Goal: Communication & Community: Connect with others

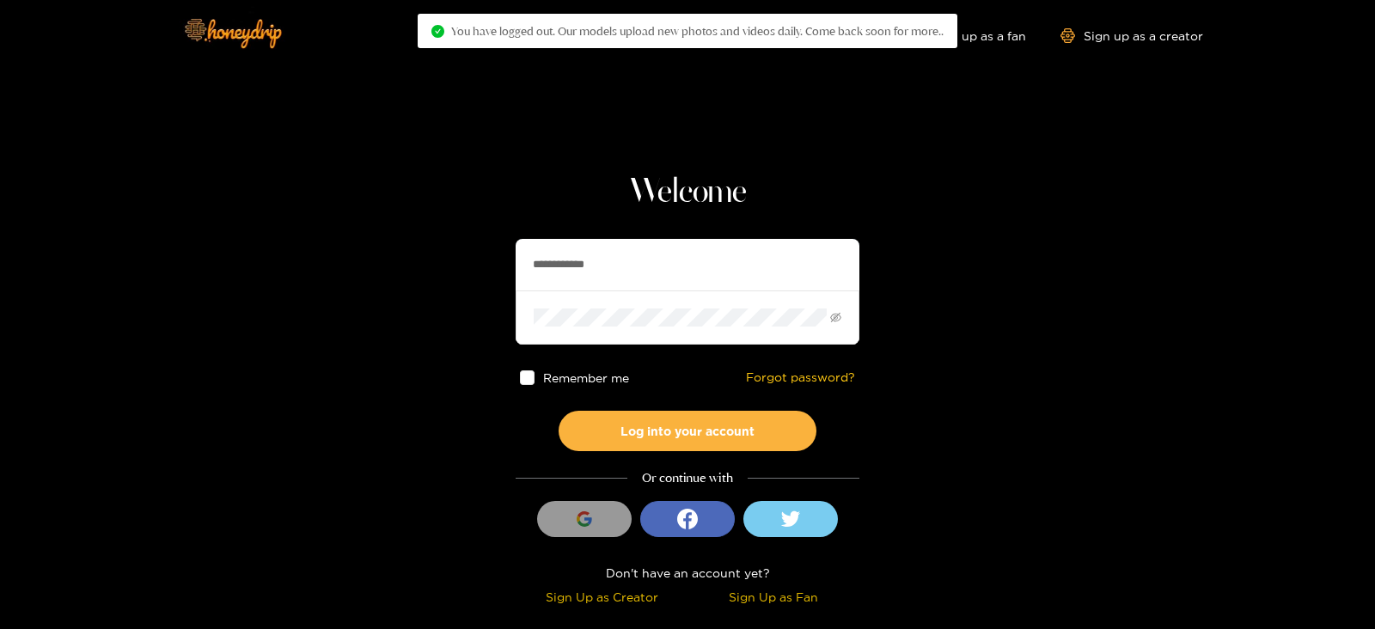
drag, startPoint x: 660, startPoint y: 271, endPoint x: 331, endPoint y: 298, distance: 330.2
click at [331, 298] on section "**********" at bounding box center [687, 305] width 1375 height 611
type input "*********"
click at [558, 411] on button "Log into your account" at bounding box center [687, 431] width 258 height 40
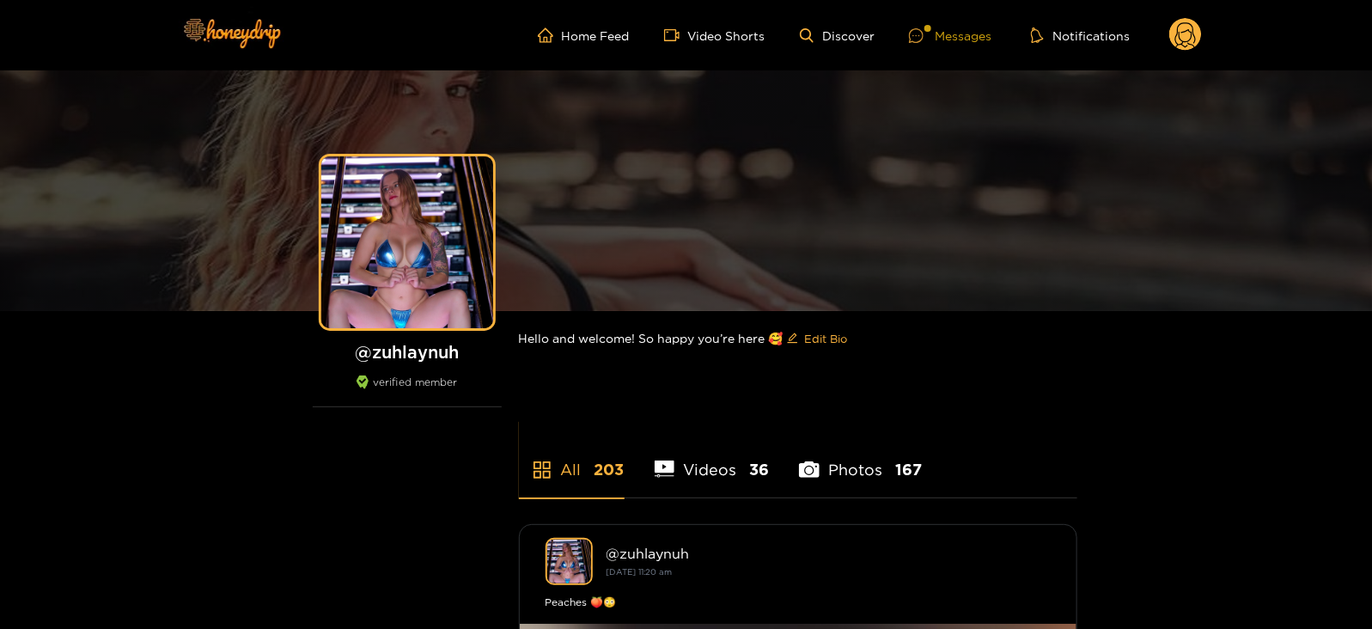
click at [931, 31] on div at bounding box center [922, 35] width 26 height 15
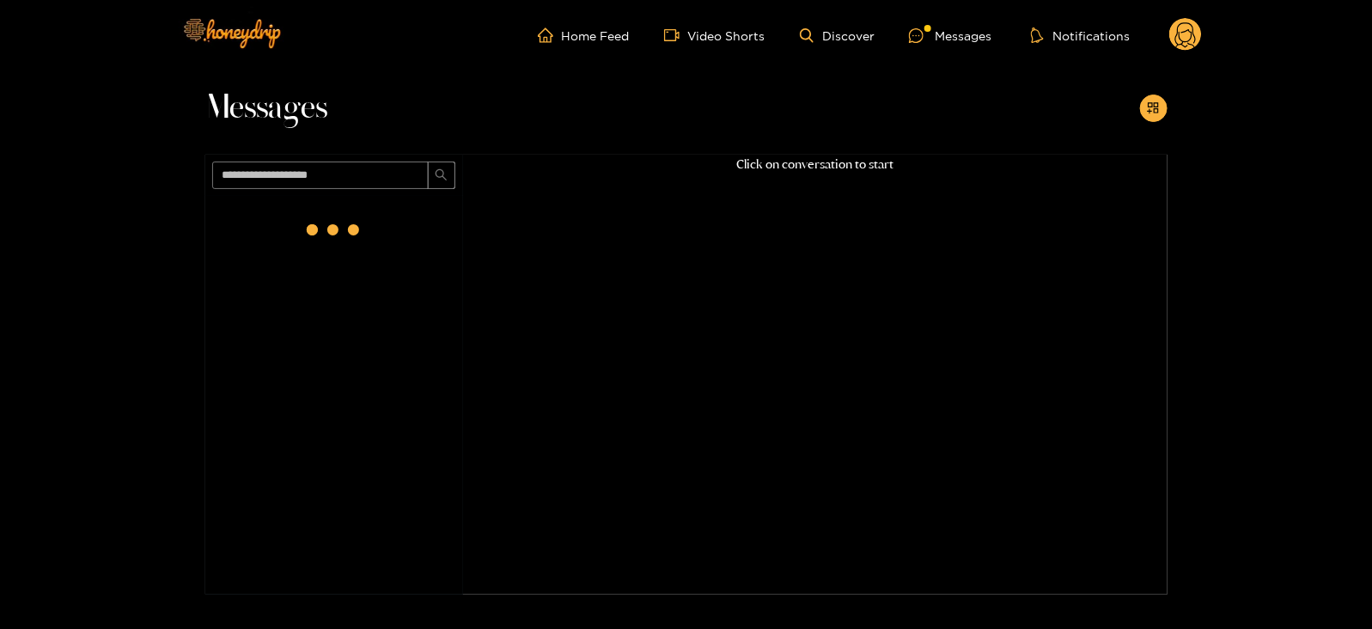
click at [318, 219] on div at bounding box center [334, 230] width 69 height 69
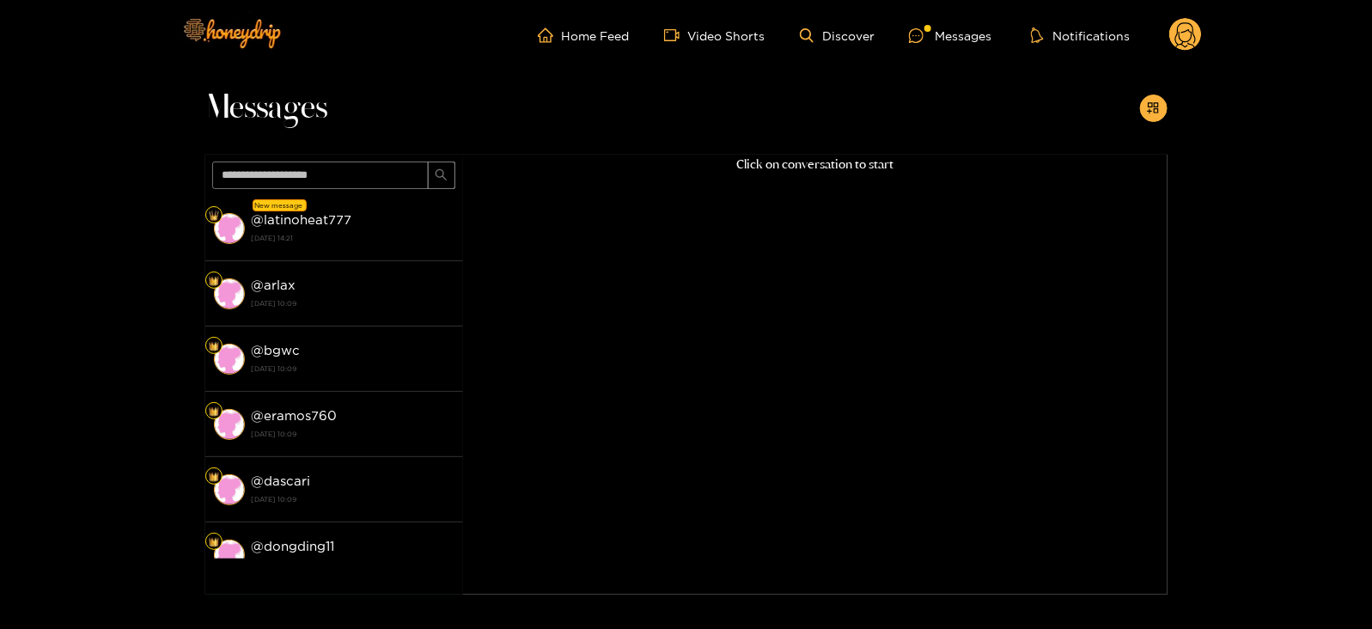
click at [318, 219] on strong "@ latinoheat777" at bounding box center [302, 219] width 101 height 15
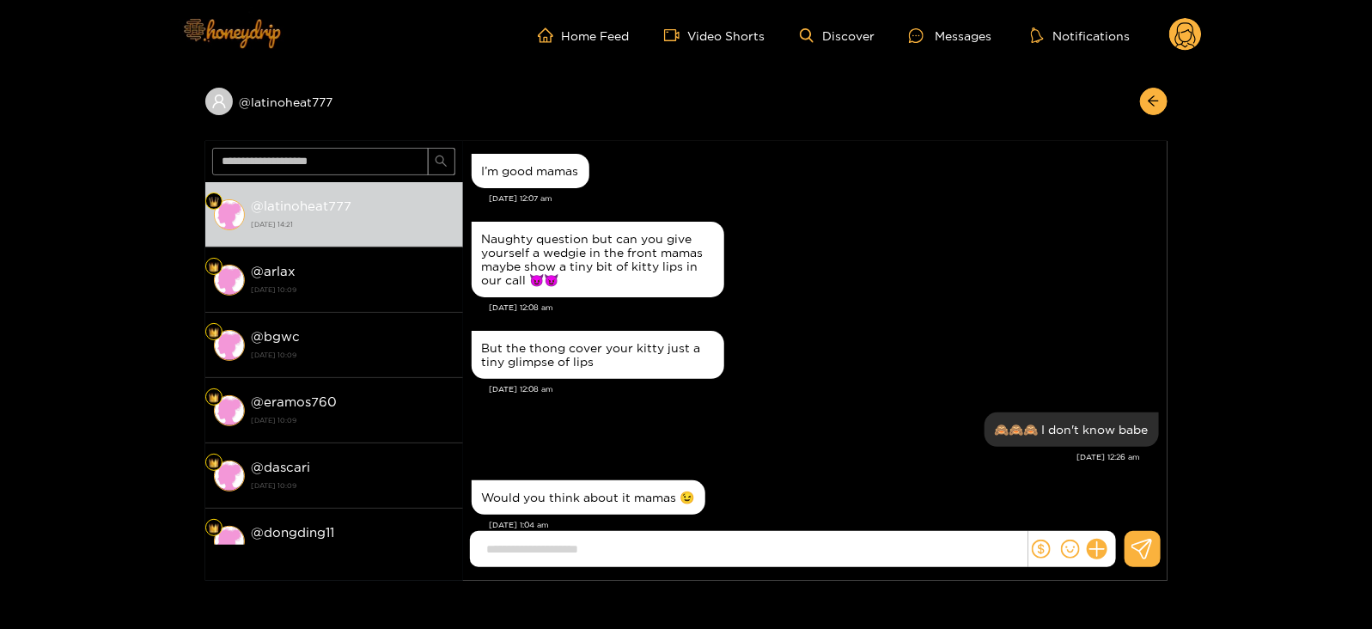
scroll to position [1576, 0]
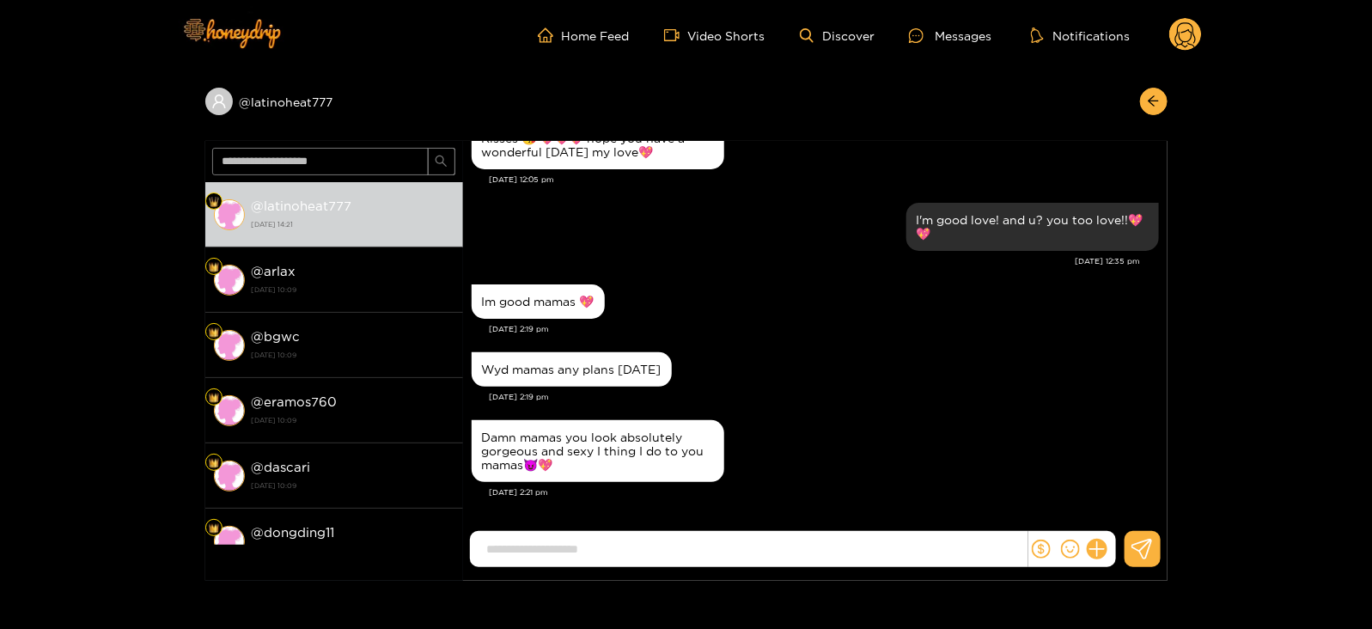
click at [708, 537] on input at bounding box center [752, 549] width 549 height 28
click at [657, 552] on input at bounding box center [752, 549] width 549 height 28
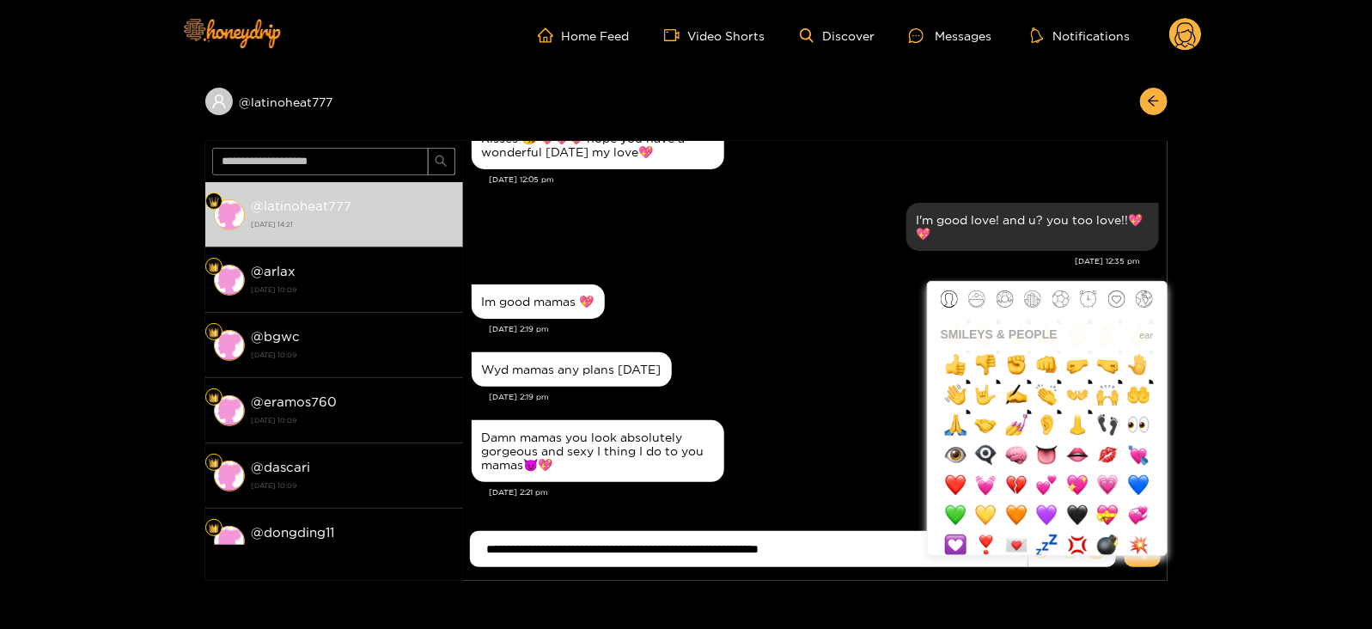
scroll to position [1610, 0]
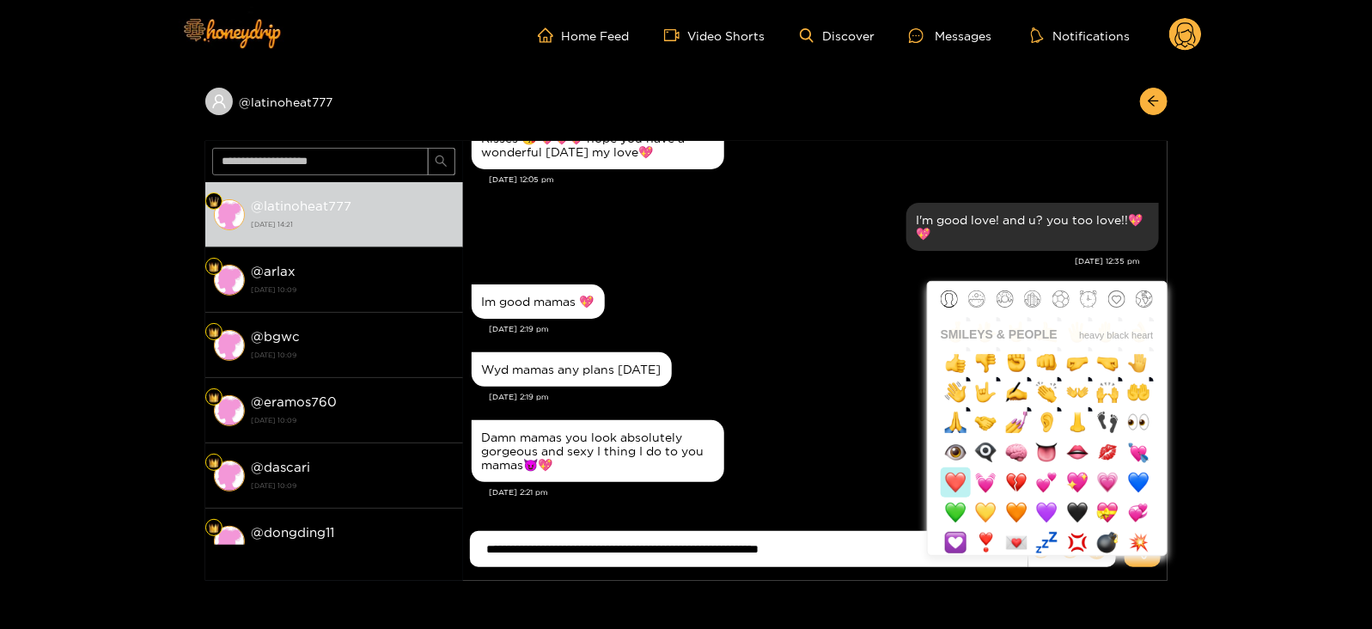
click at [950, 484] on img "button" at bounding box center [955, 482] width 21 height 21
type input "**********"
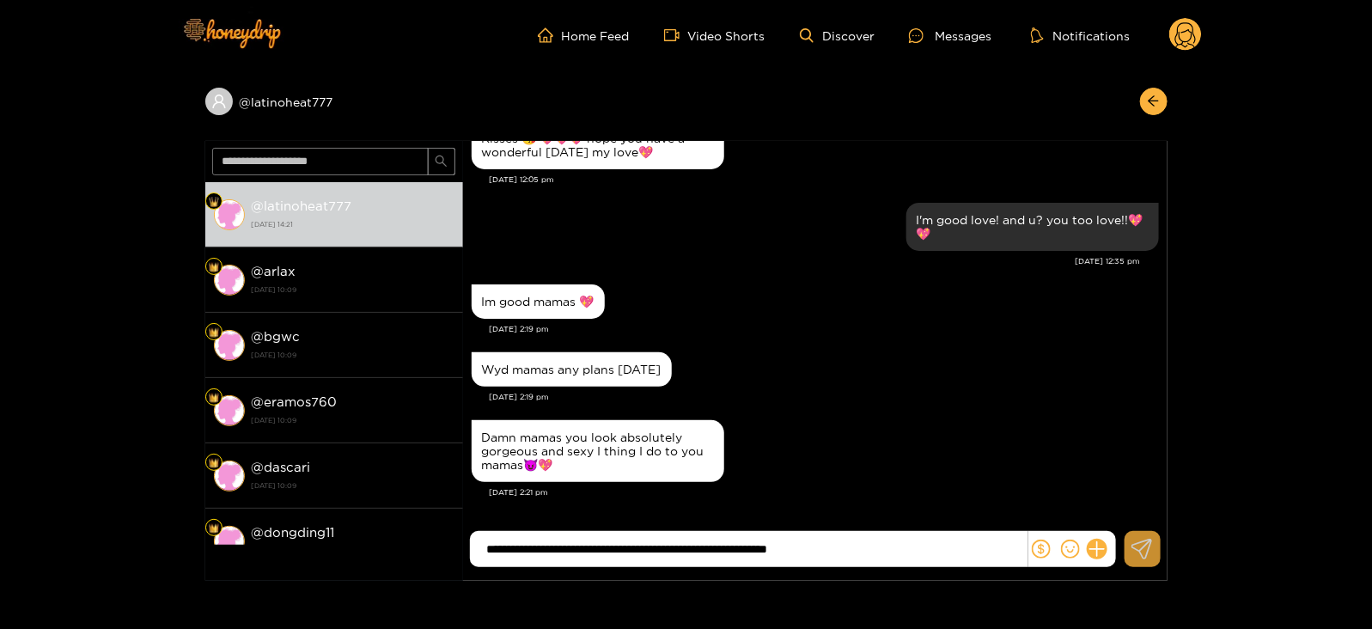
click at [1143, 546] on icon at bounding box center [1141, 549] width 21 height 21
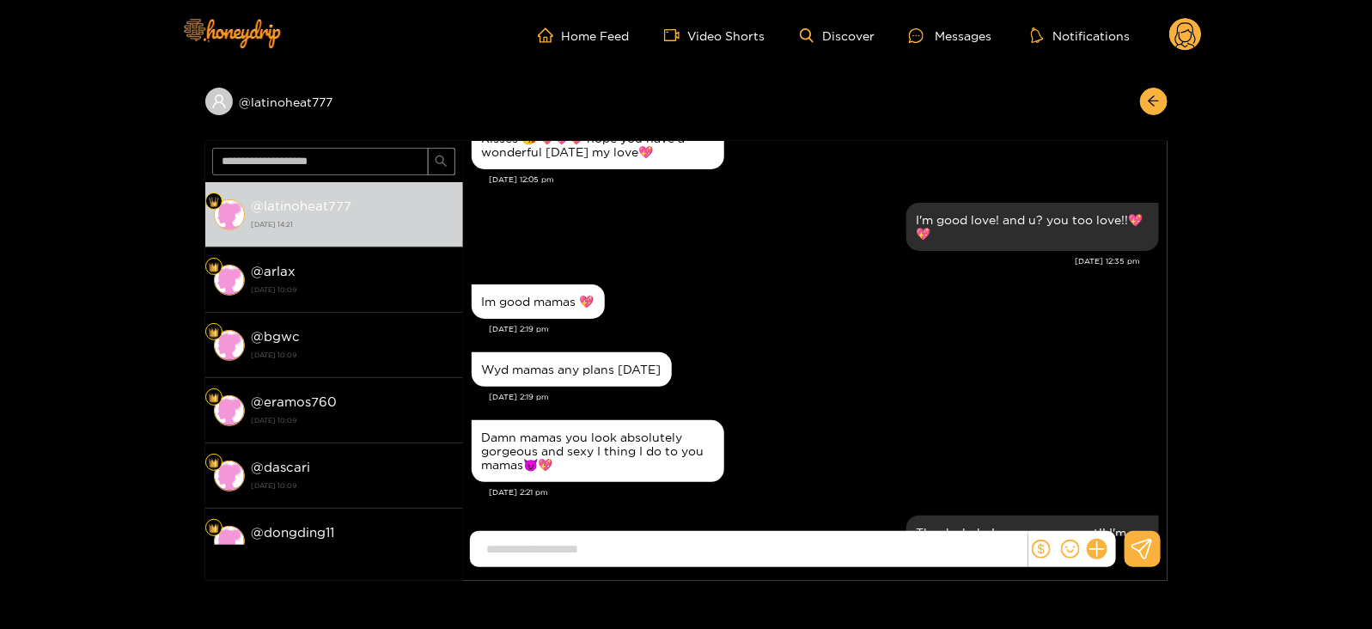
click at [1173, 35] on circle at bounding box center [1185, 34] width 33 height 33
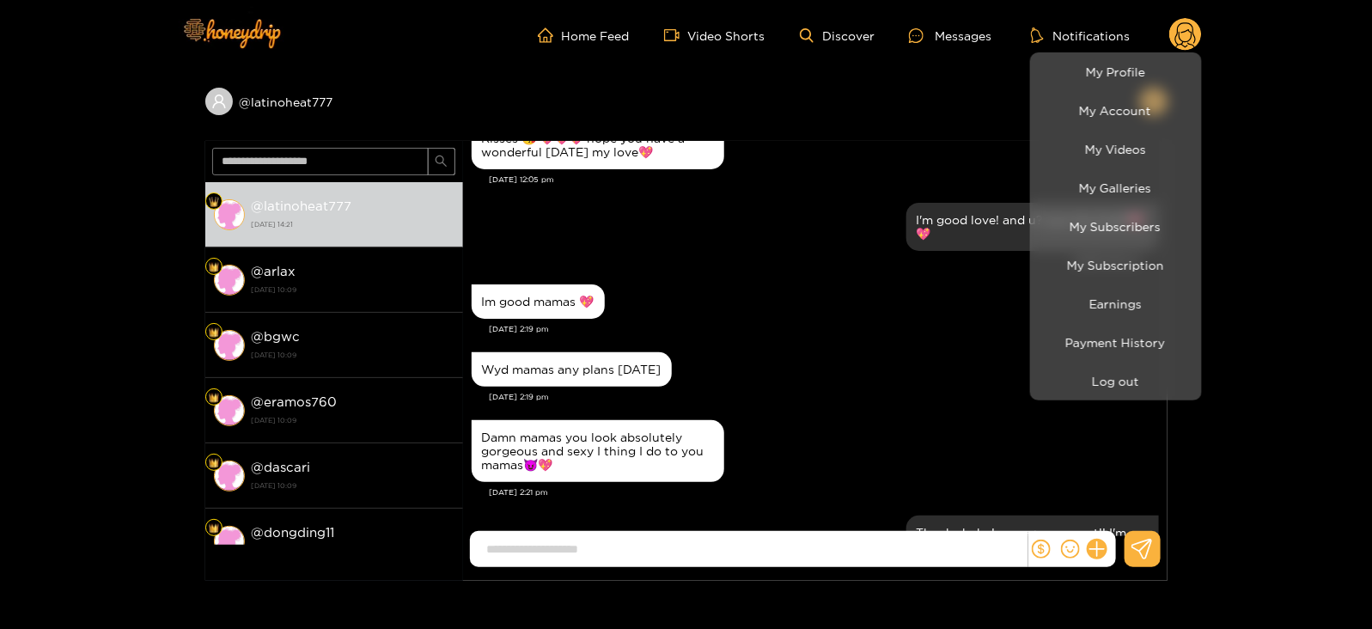
scroll to position [1658, 0]
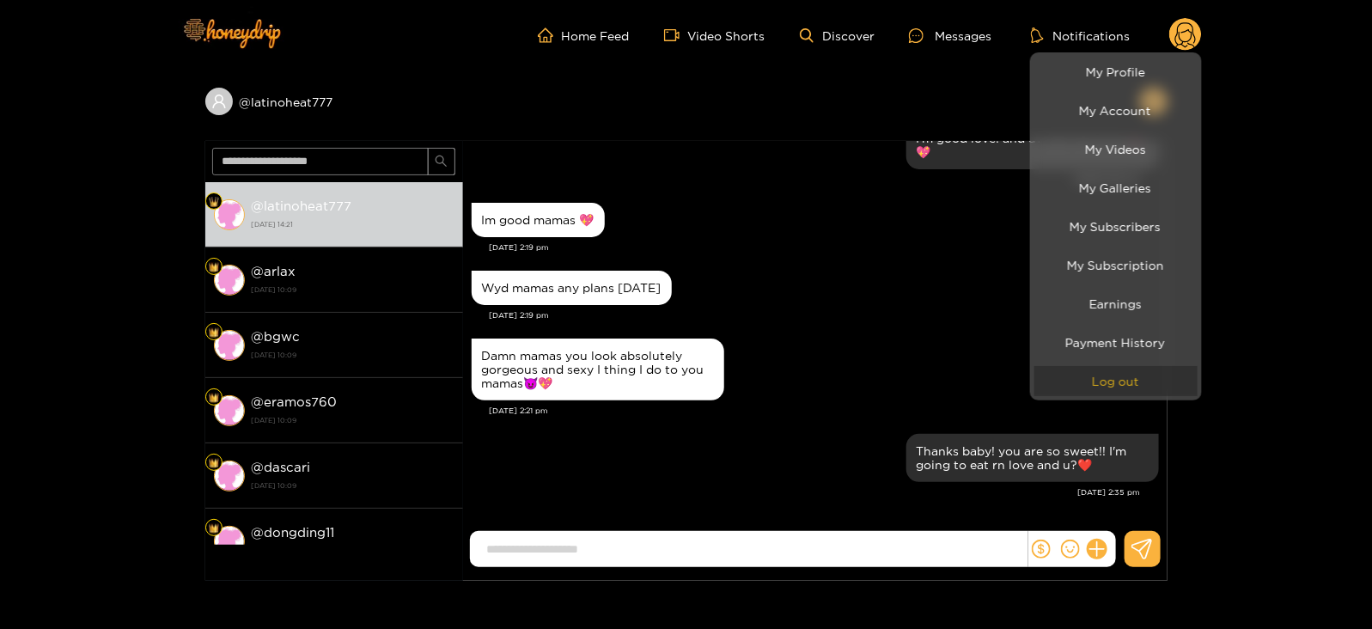
click at [1098, 380] on button "Log out" at bounding box center [1115, 381] width 163 height 30
